Goal: Download file/media

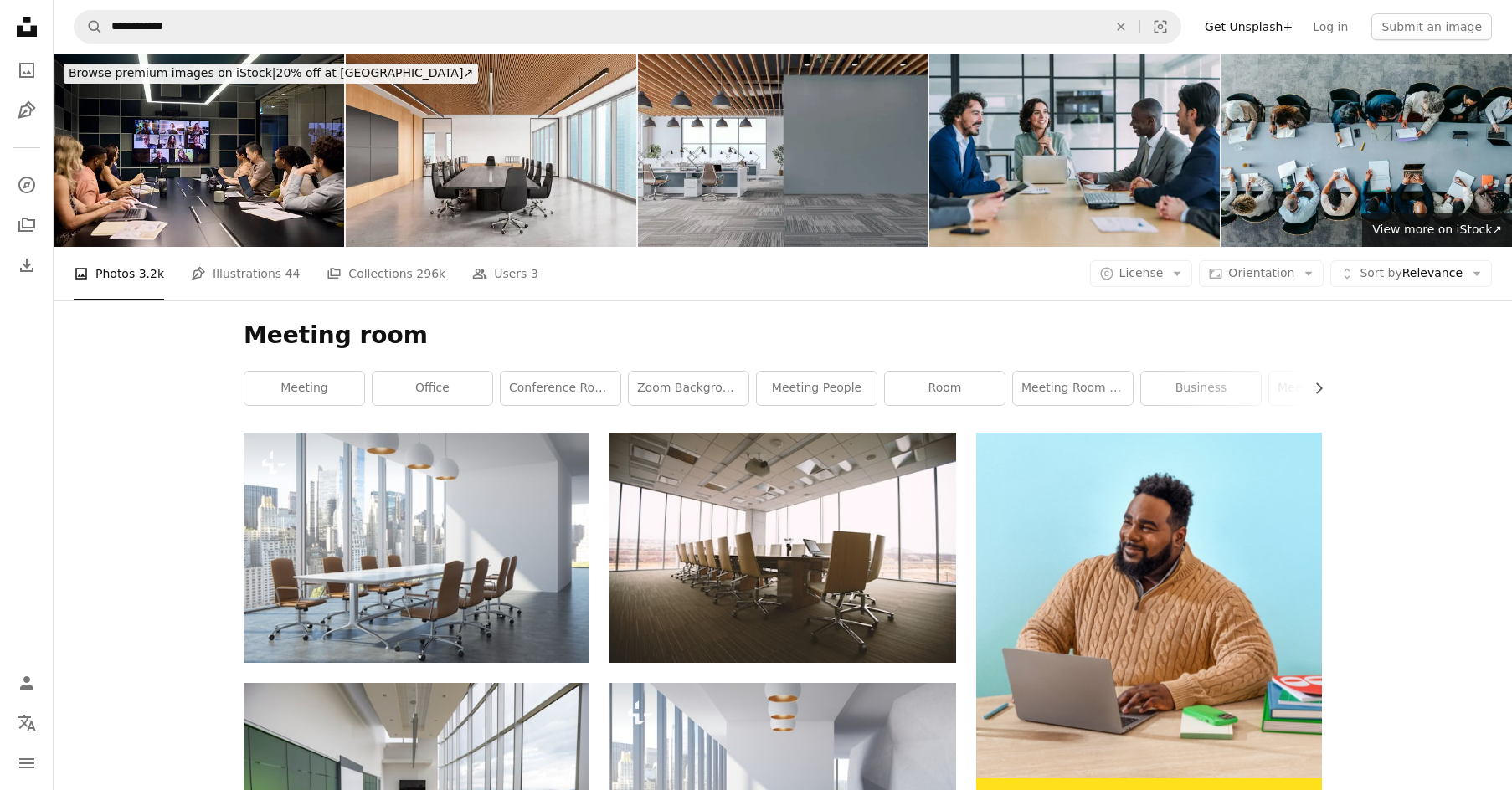
scroll to position [161, 0]
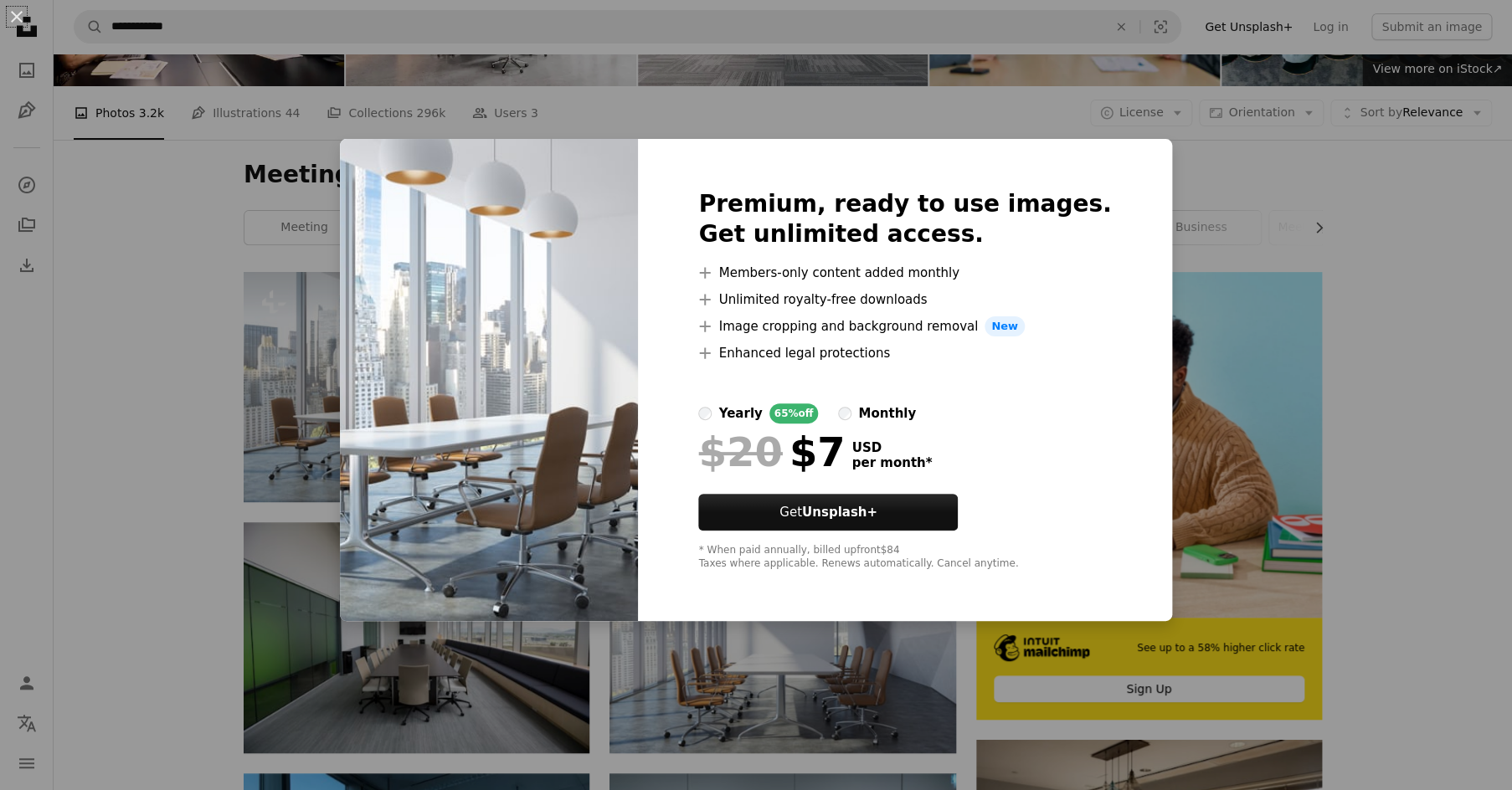
click at [184, 365] on div "An X shape Premium, ready to use images. Get unlimited access. A plus sign Memb…" at bounding box center [756, 395] width 1512 height 790
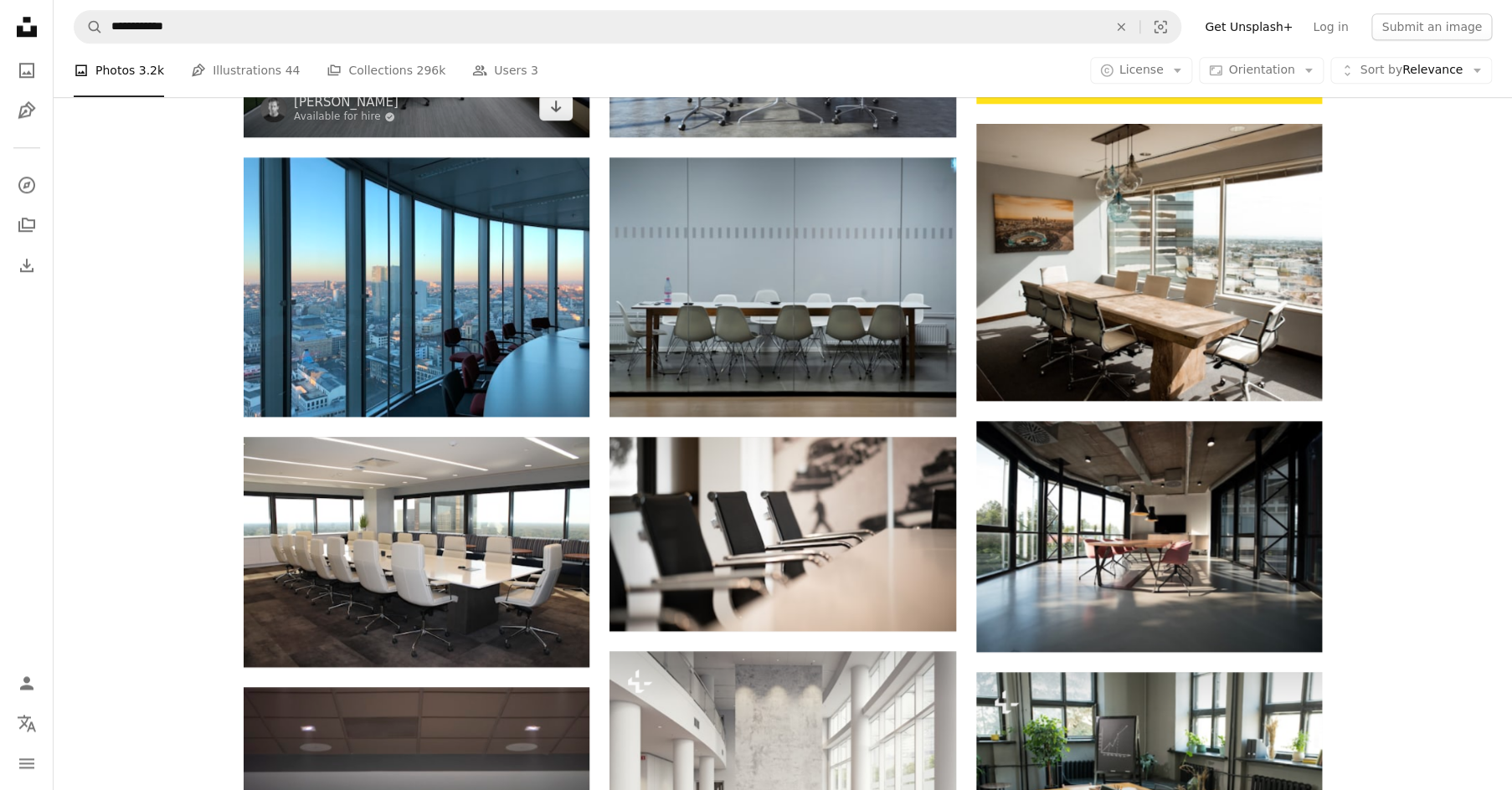
scroll to position [790, 0]
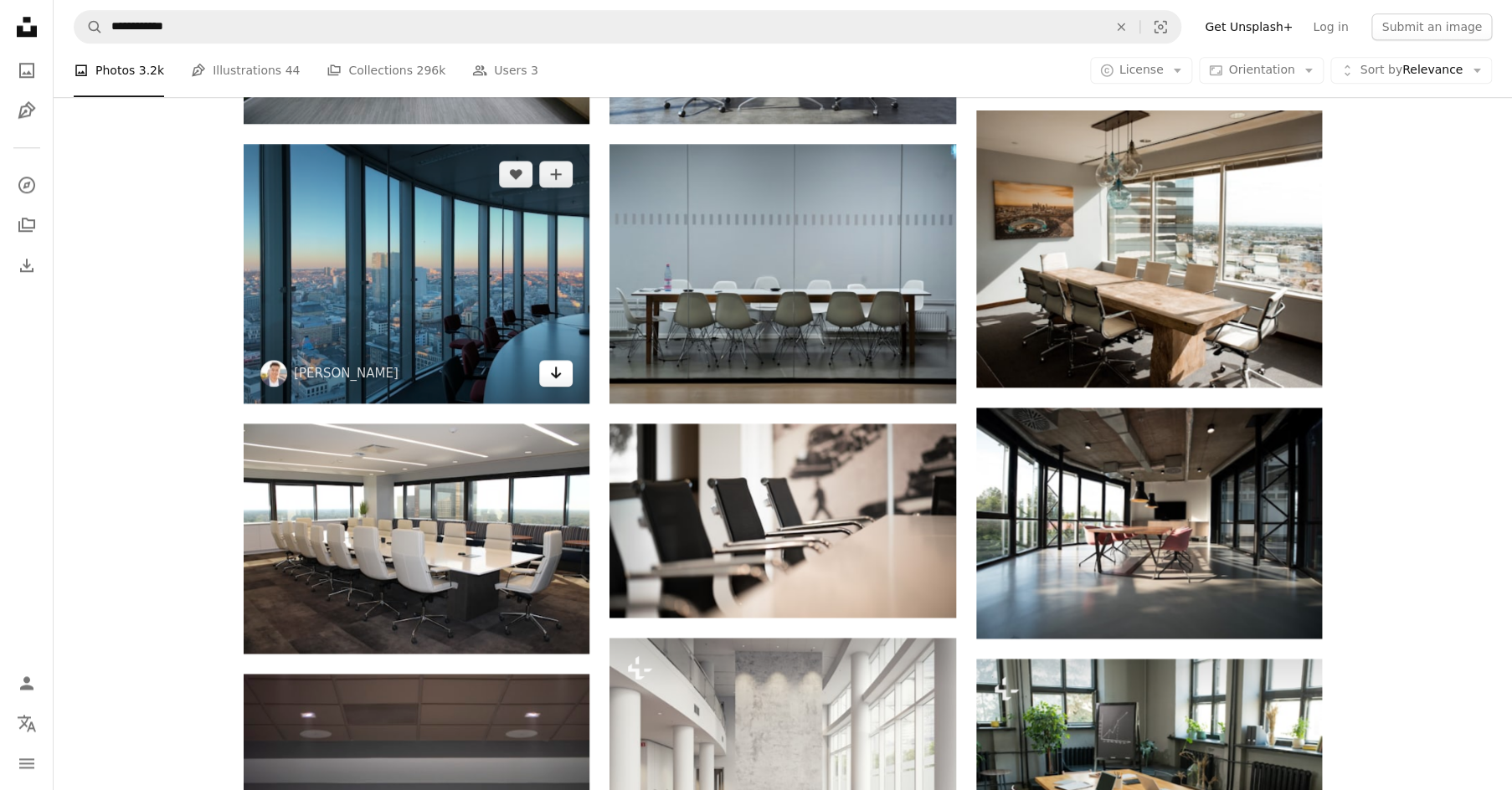
click at [554, 373] on icon "Arrow pointing down" at bounding box center [556, 373] width 14 height 20
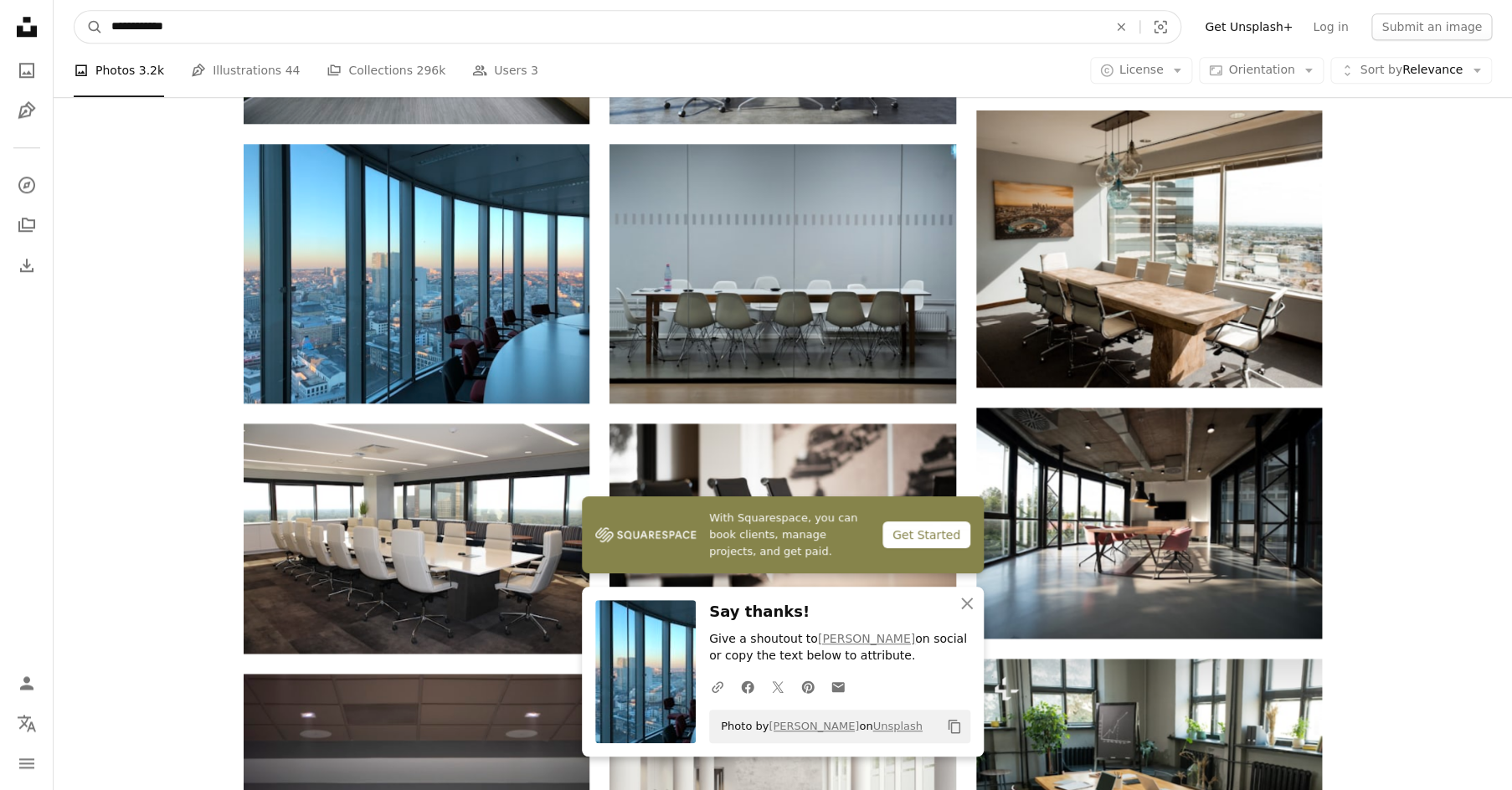
click at [248, 38] on input "**********" at bounding box center [602, 27] width 999 height 32
type input "**********"
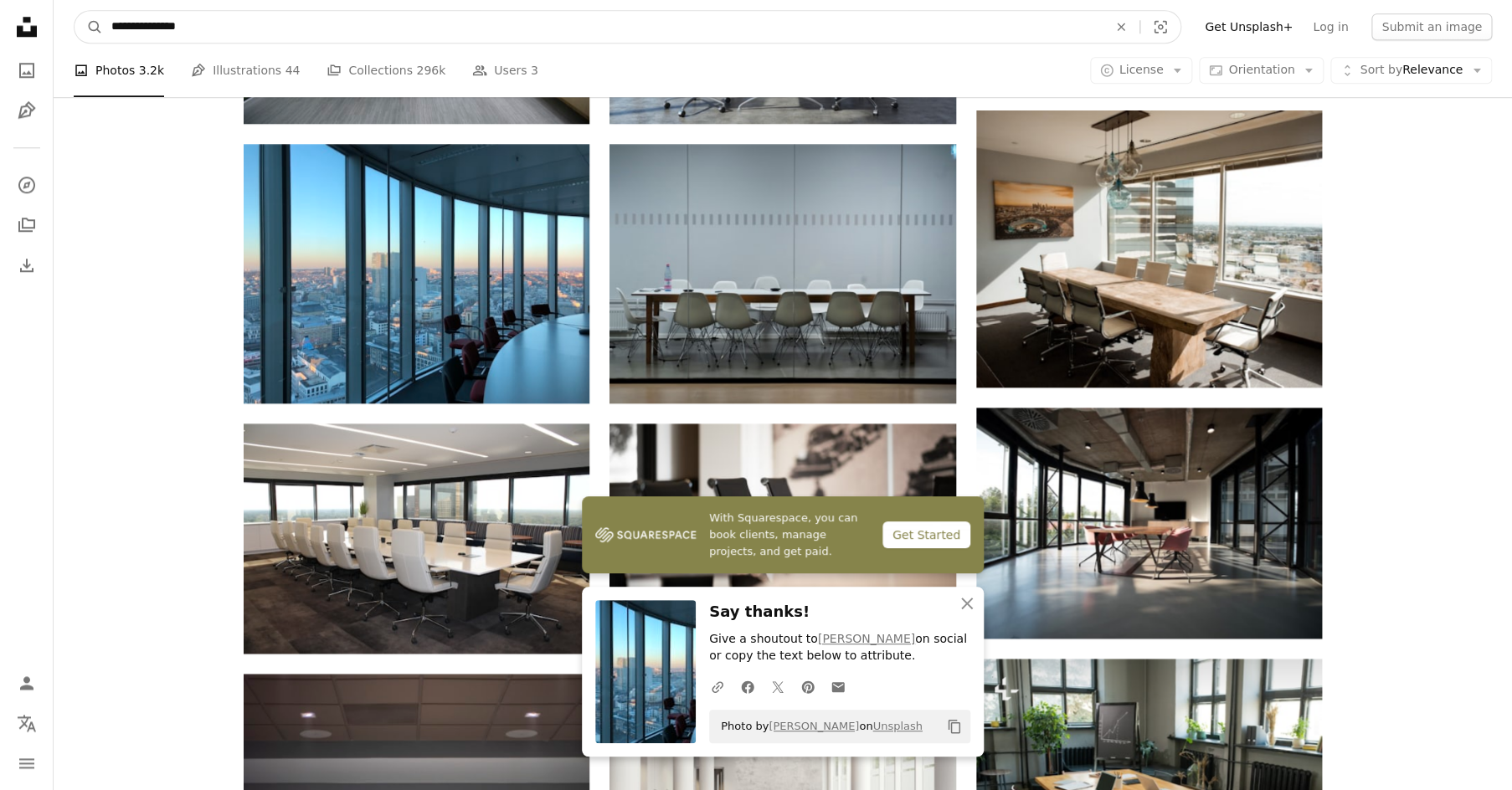
click button "A magnifying glass" at bounding box center [88, 27] width 28 height 32
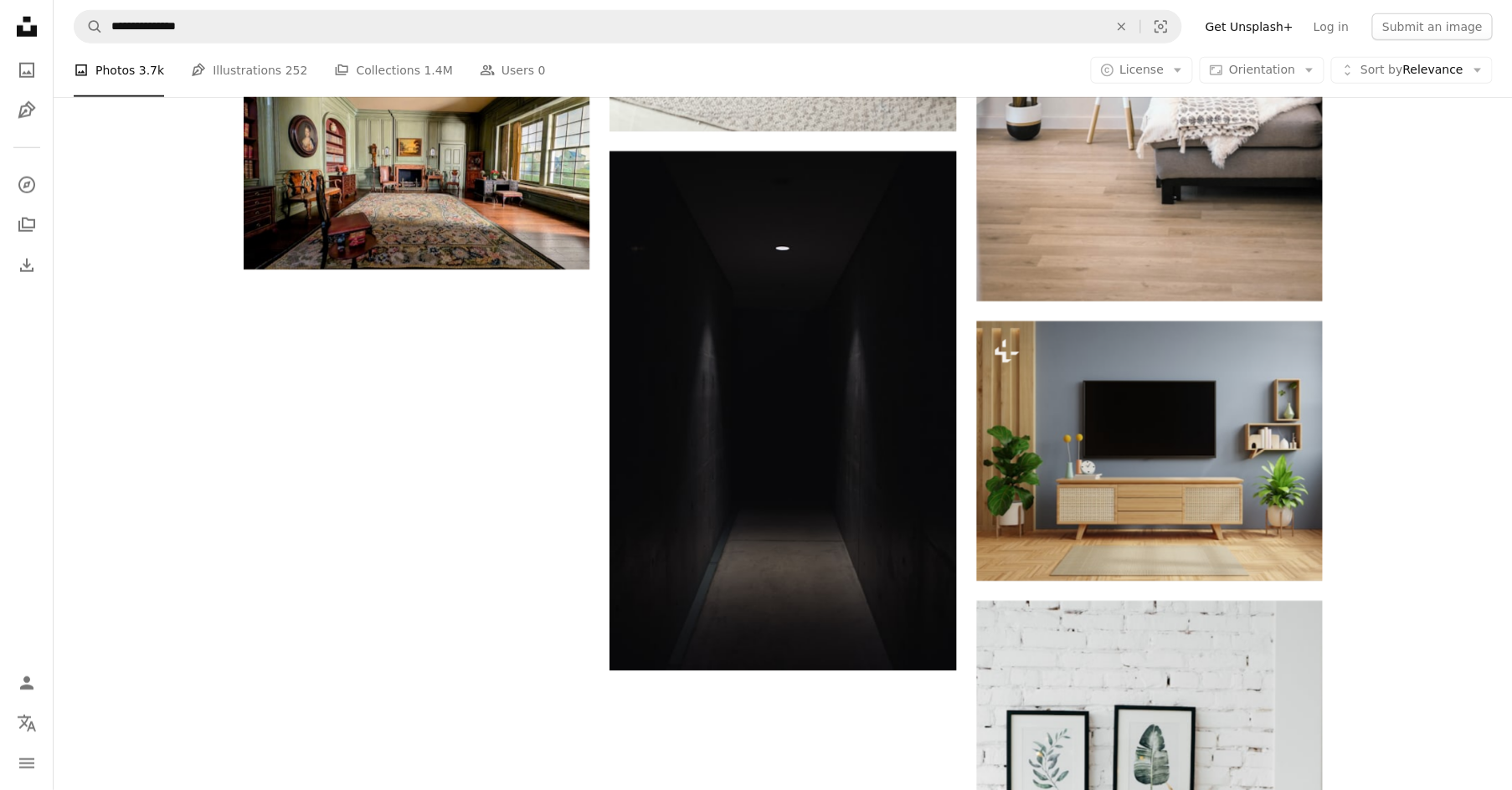
scroll to position [1983, 0]
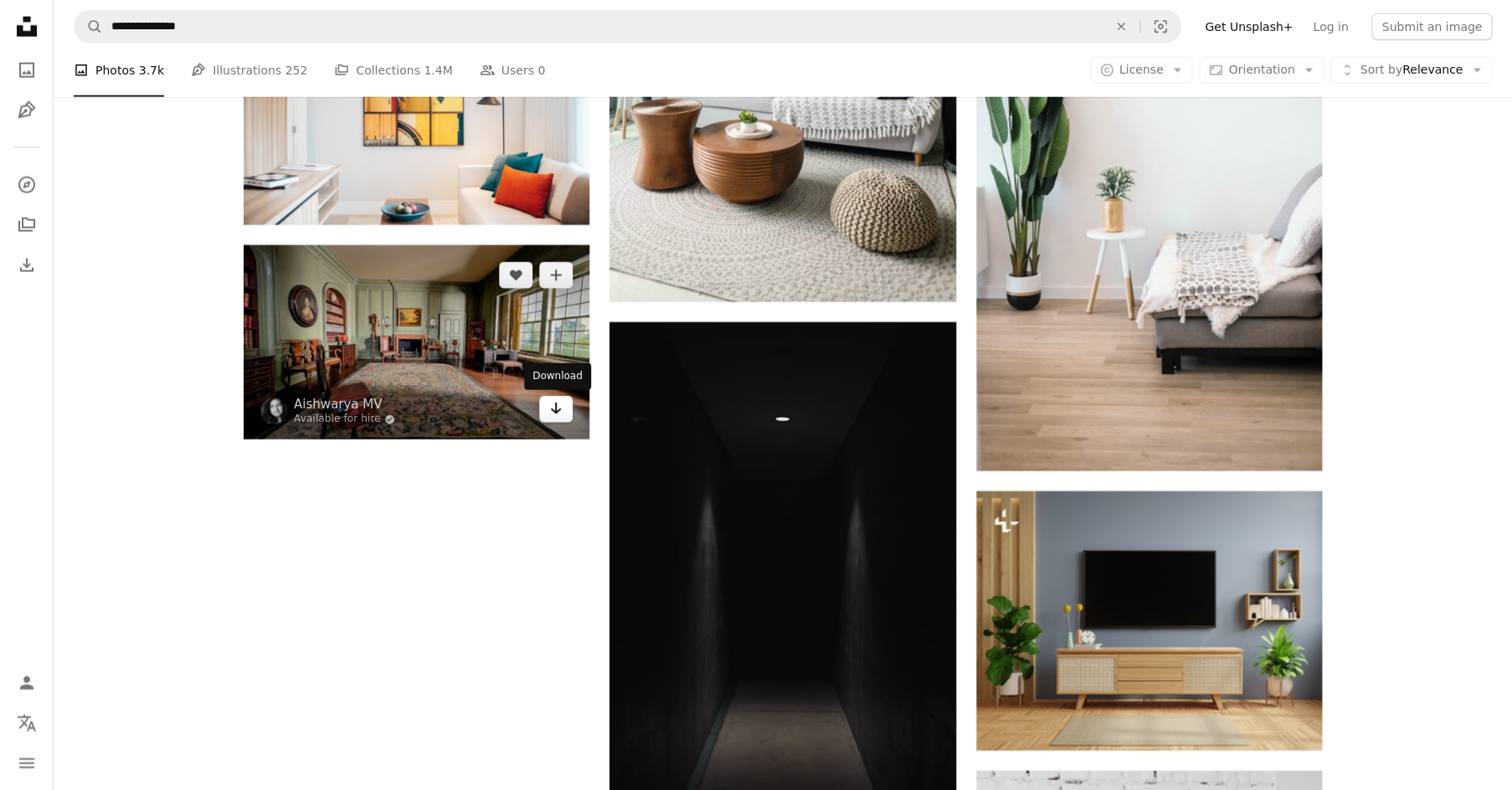
click at [561, 412] on icon "Arrow pointing down" at bounding box center [556, 408] width 14 height 20
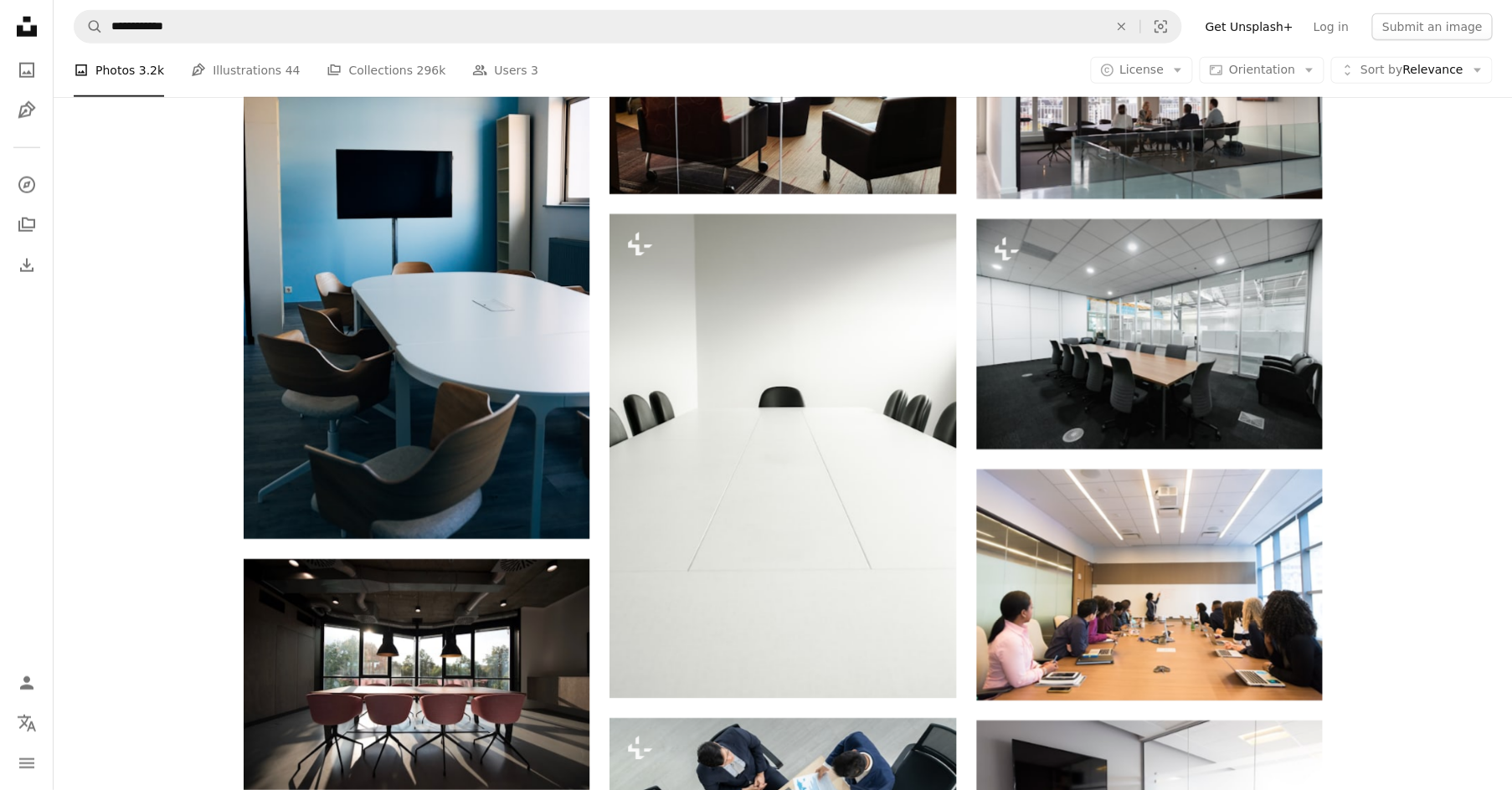
scroll to position [790, 0]
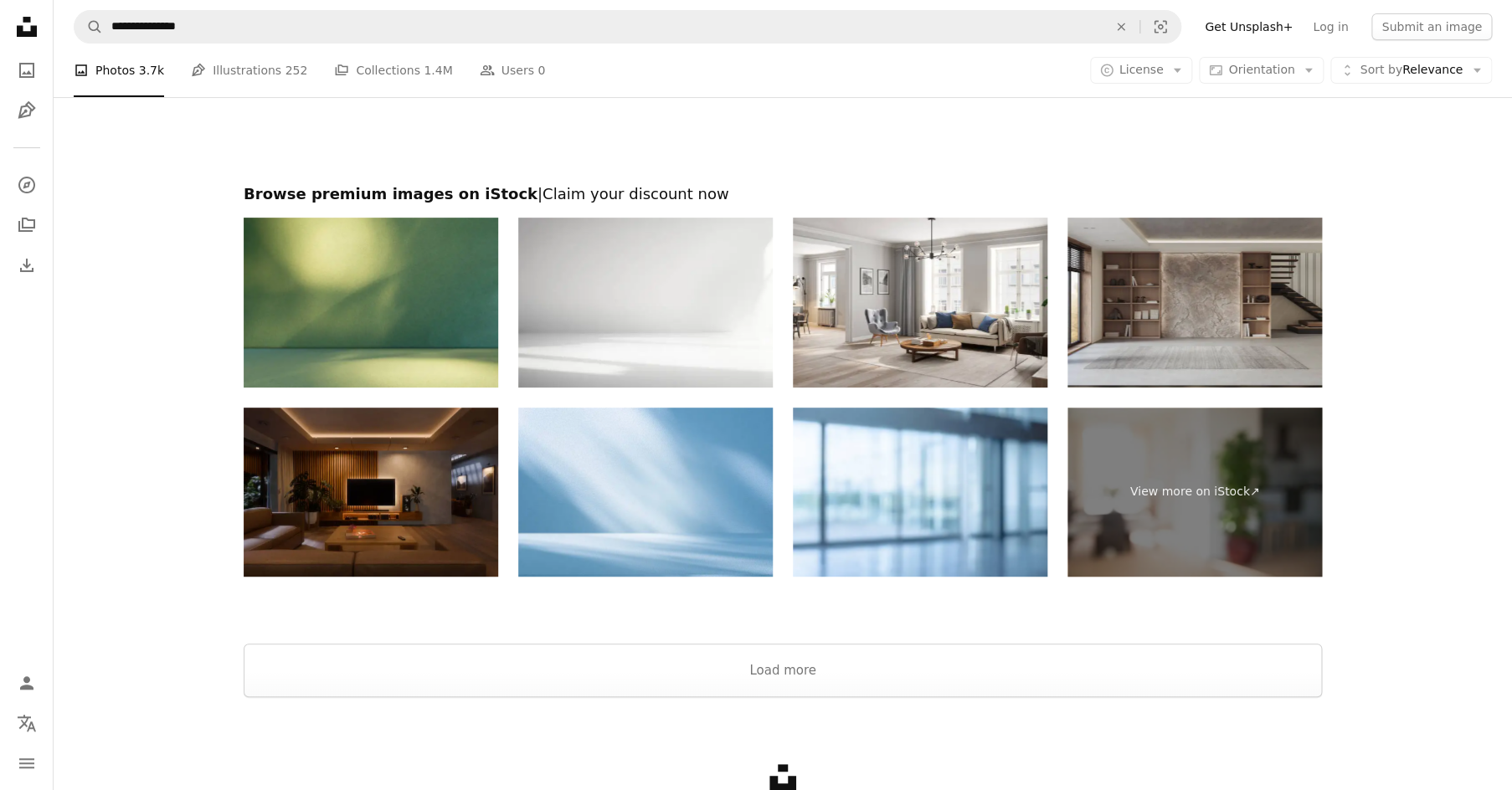
scroll to position [3275, 0]
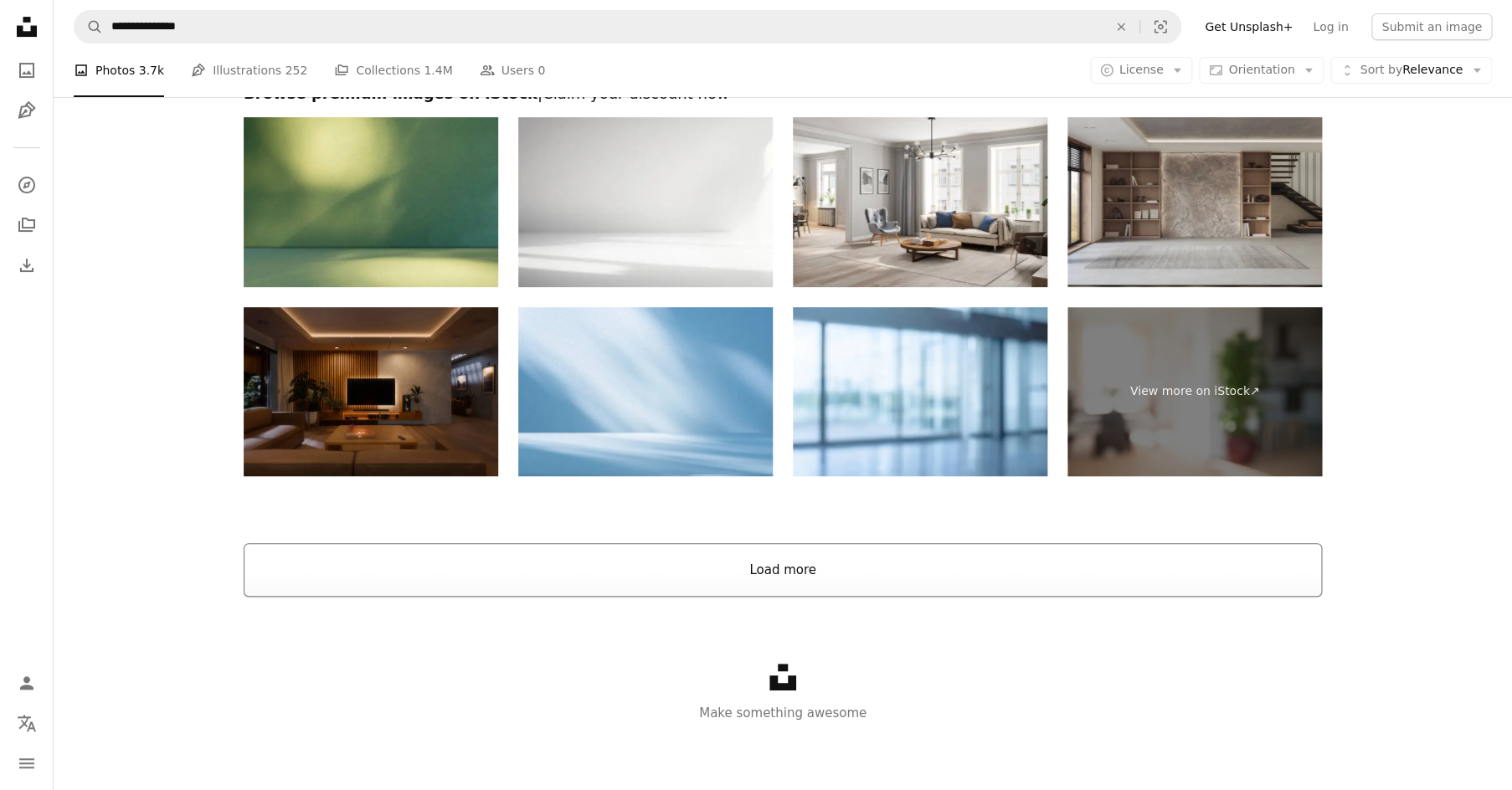
click at [739, 569] on button "Load more" at bounding box center [783, 570] width 1078 height 53
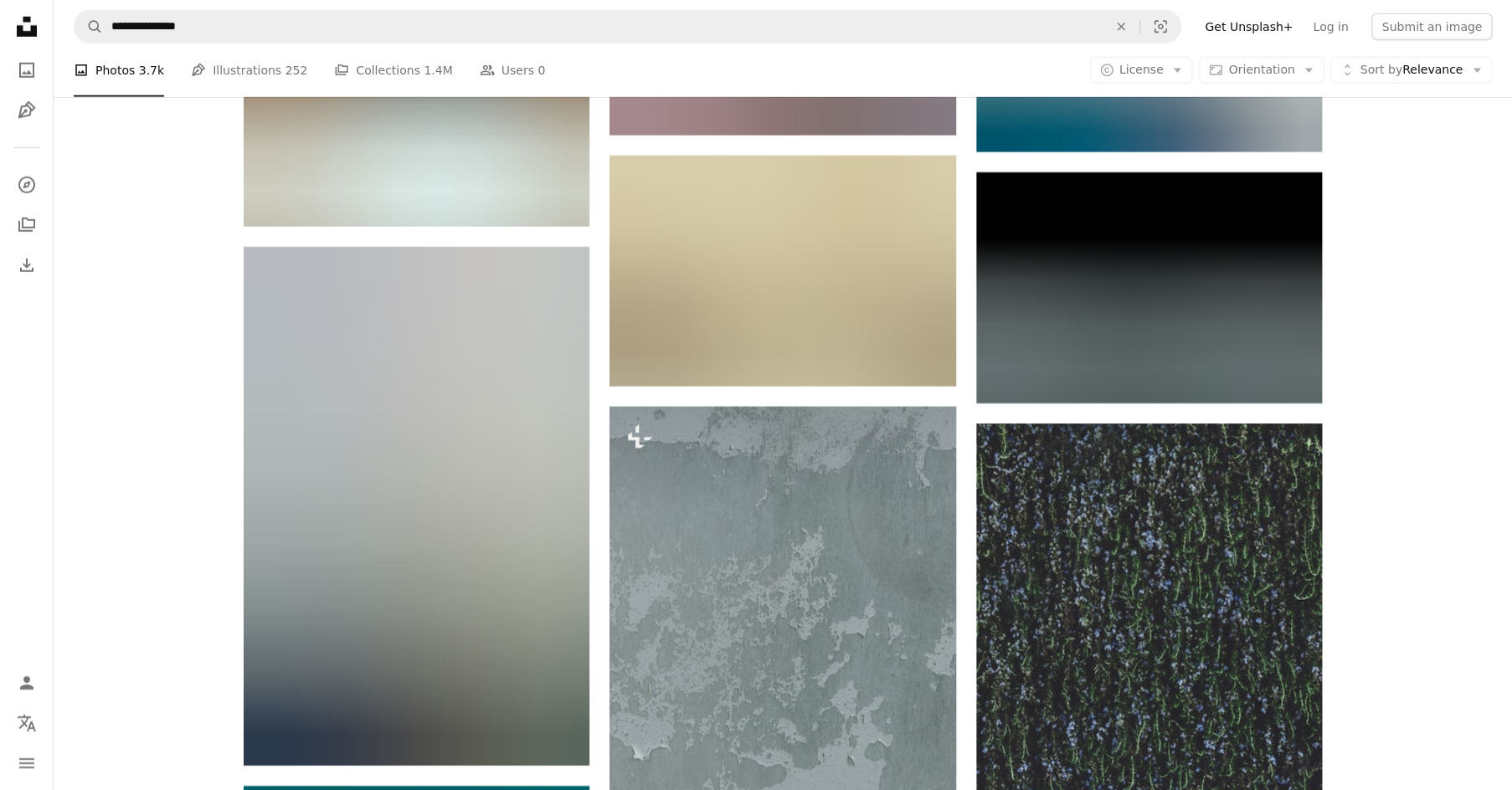
scroll to position [62805, 0]
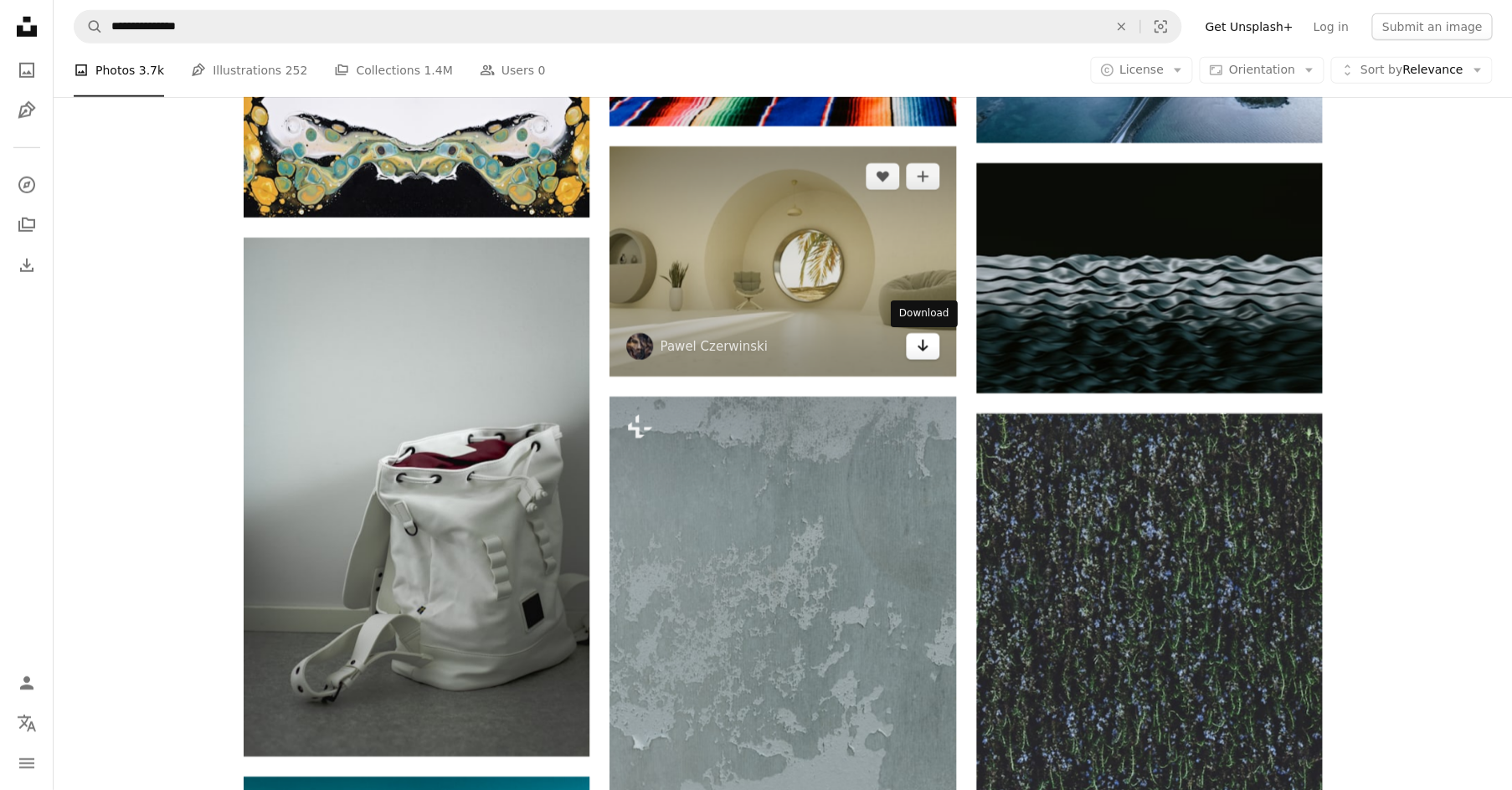
click at [923, 350] on icon "Download" at bounding box center [922, 345] width 11 height 12
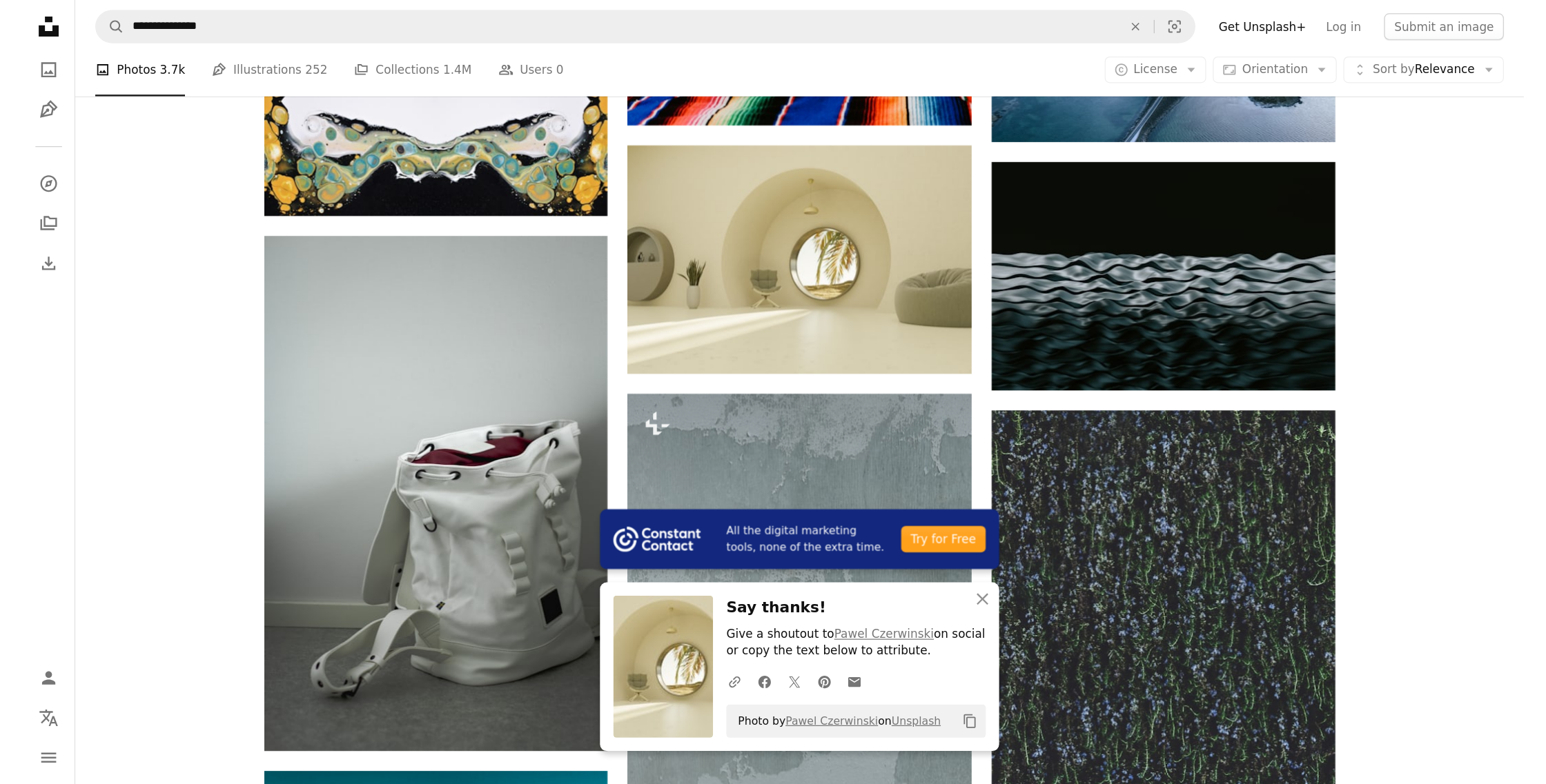
scroll to position [51789, 0]
